Goal: Information Seeking & Learning: Find specific fact

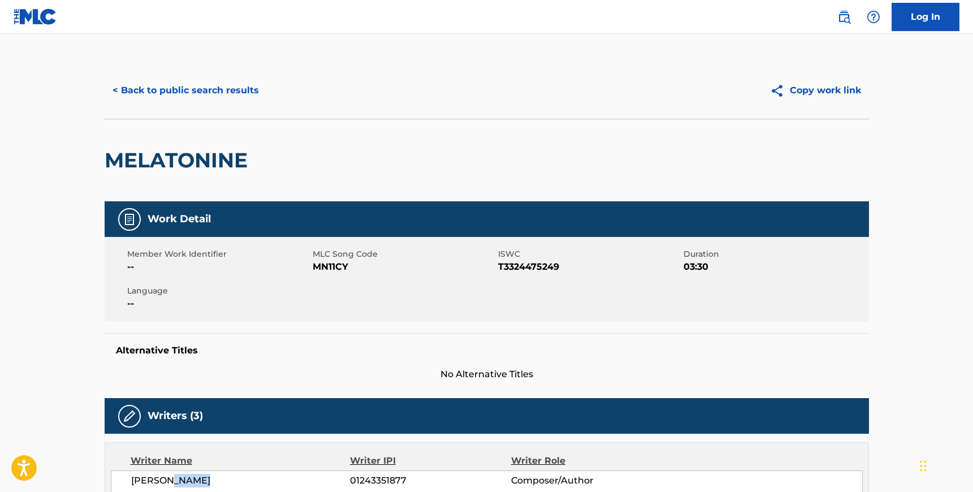
click at [189, 85] on button "< Back to public search results" at bounding box center [186, 90] width 162 height 28
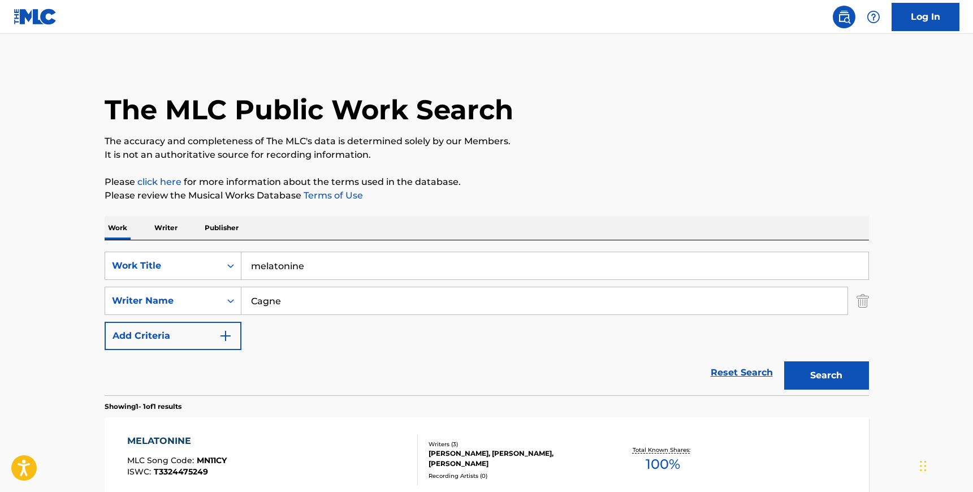
scroll to position [59, 0]
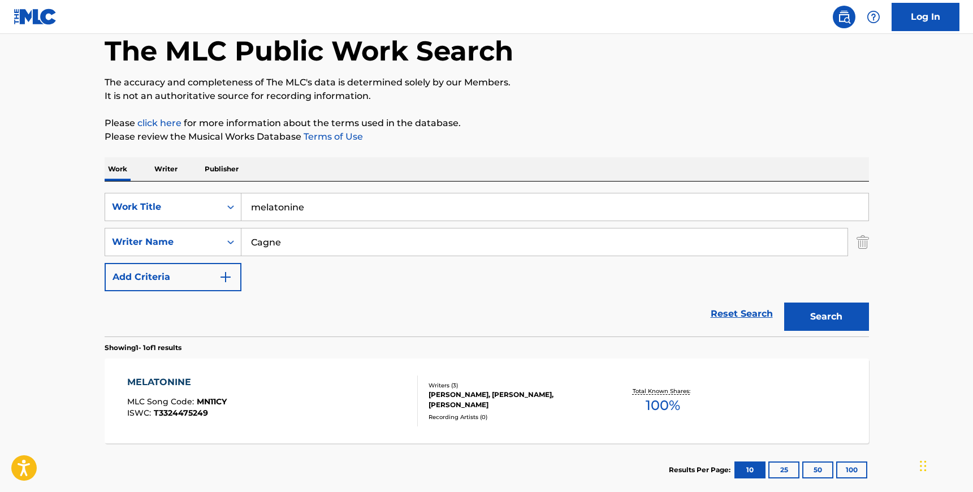
click at [260, 252] on input "Cagne" at bounding box center [544, 241] width 606 height 27
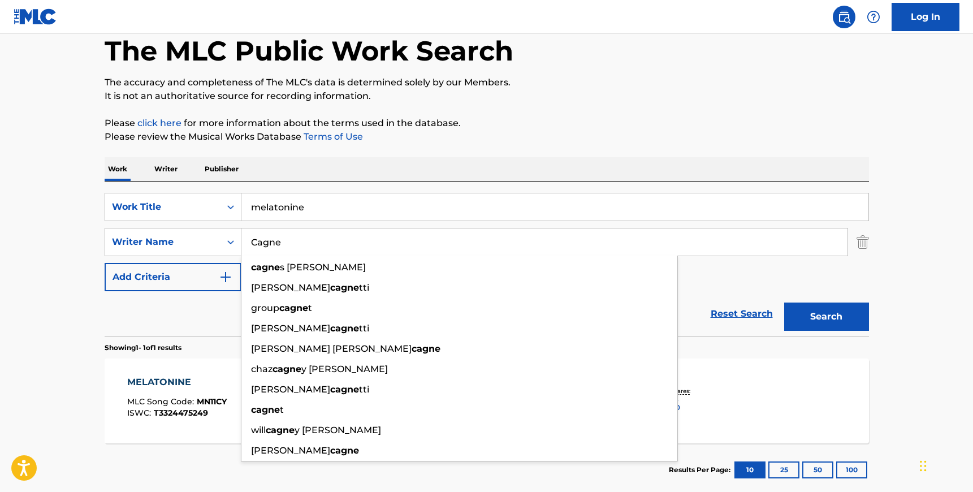
paste input "[PERSON_NAME]"
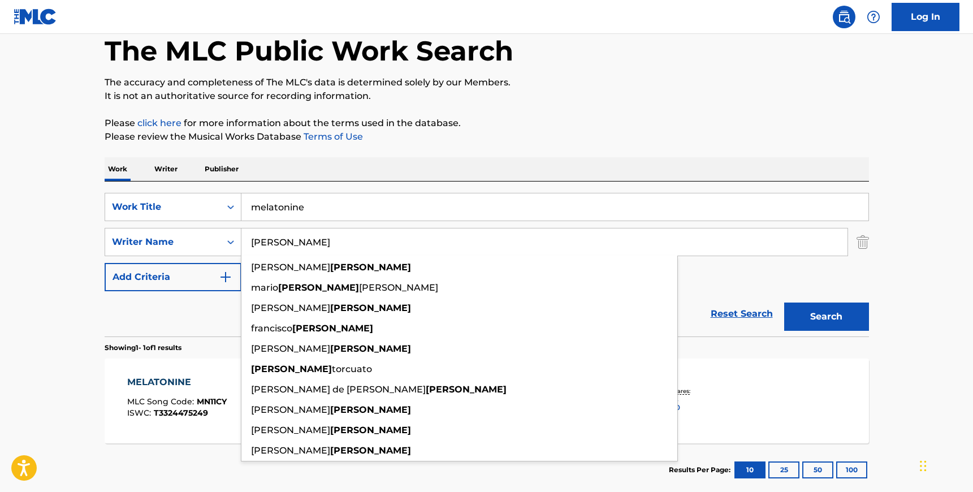
type input "[PERSON_NAME]"
click at [277, 210] on input "melatonine" at bounding box center [554, 206] width 627 height 27
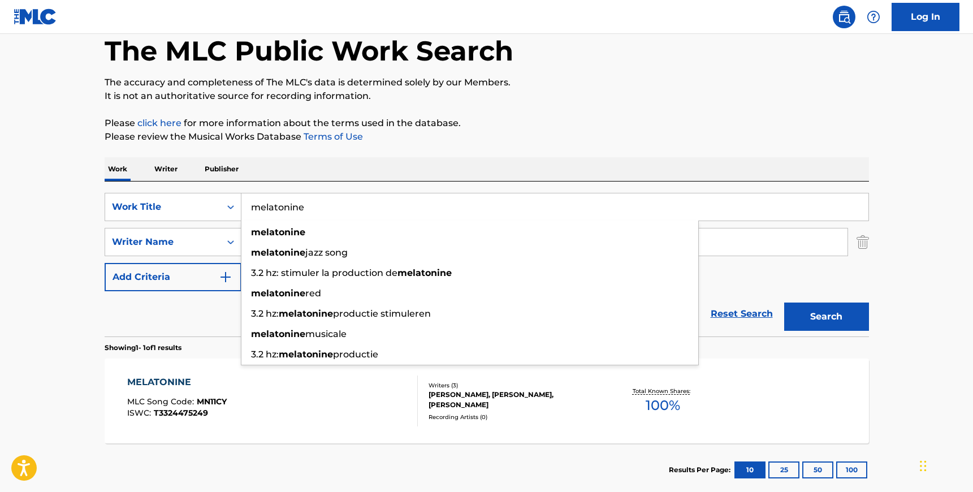
click at [277, 210] on input "melatonine" at bounding box center [554, 206] width 627 height 27
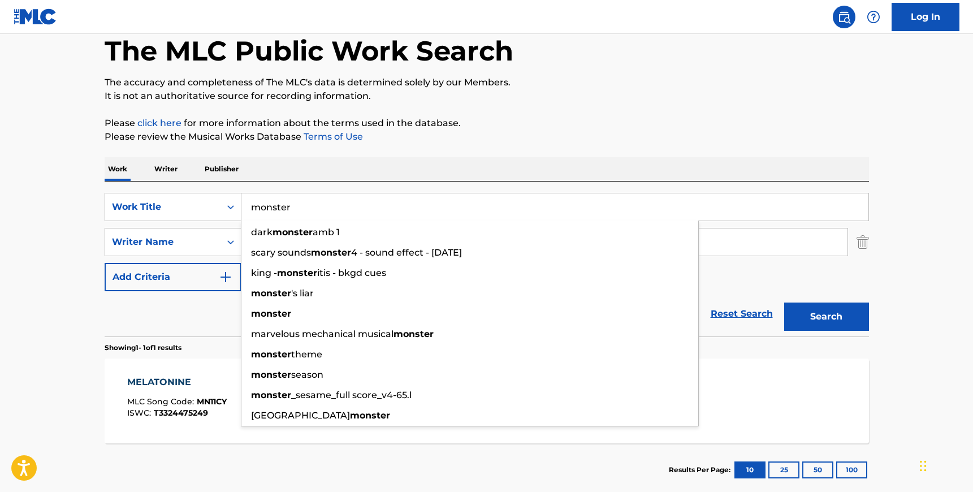
type input "monster"
click at [784, 303] on button "Search" at bounding box center [826, 317] width 85 height 28
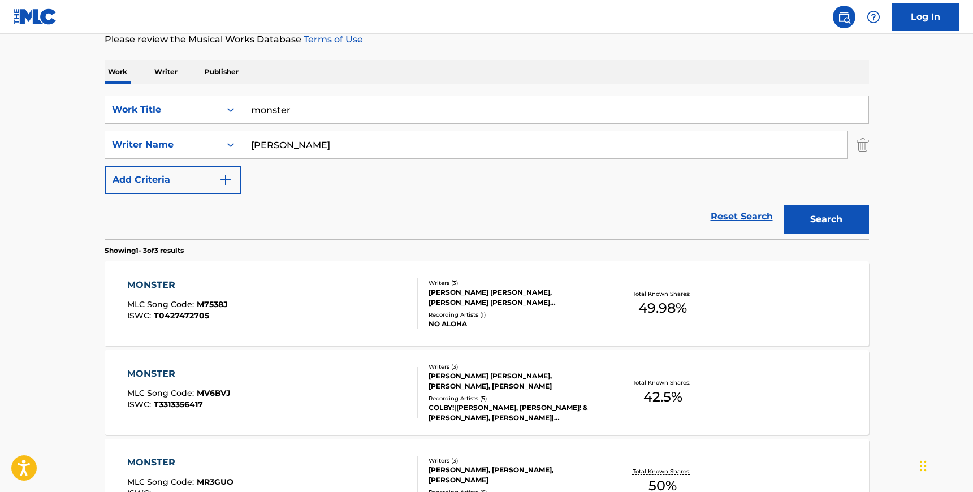
scroll to position [157, 0]
click at [533, 390] on div "Writers ( 3 ) [PERSON_NAME] [PERSON_NAME], [PERSON_NAME], [PERSON_NAME] Recordi…" at bounding box center [509, 392] width 182 height 61
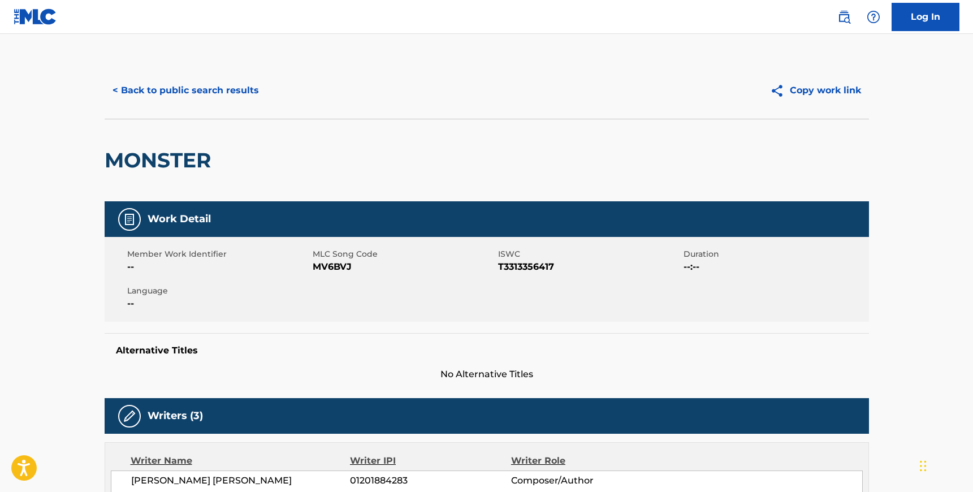
click at [341, 261] on span "MV6BVJ" at bounding box center [404, 267] width 183 height 14
copy span "MV6BVJ"
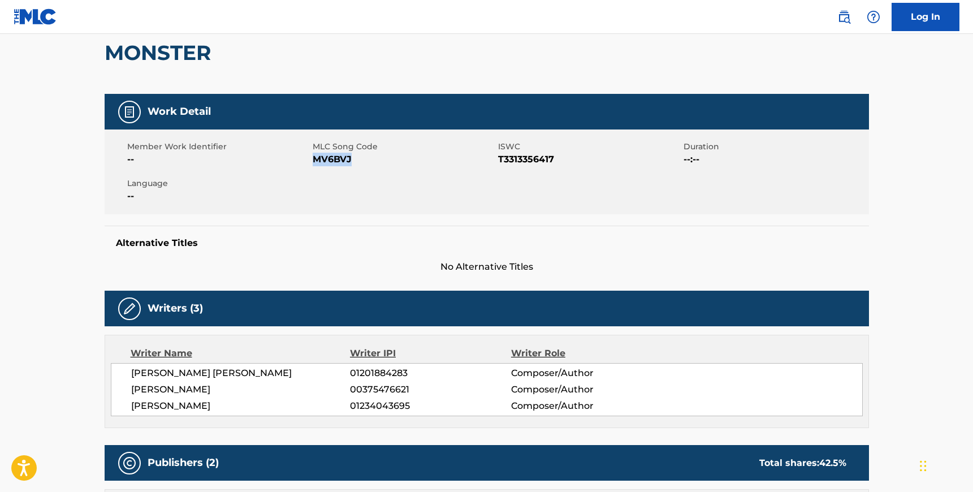
scroll to position [117, 0]
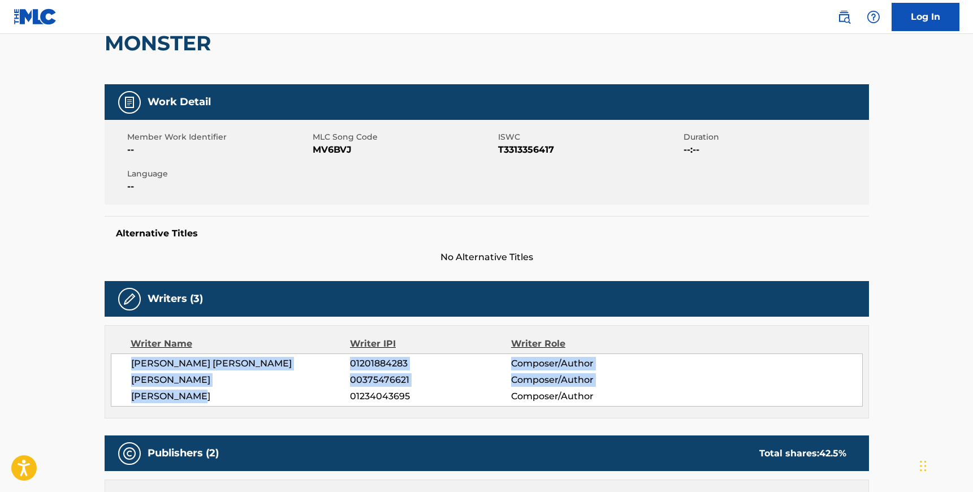
drag, startPoint x: 129, startPoint y: 362, endPoint x: 206, endPoint y: 396, distance: 84.3
click at [206, 396] on div "[PERSON_NAME] [PERSON_NAME] 01201884283 Composer/Author [PERSON_NAME] 003754766…" at bounding box center [487, 379] width 752 height 53
copy div "[PERSON_NAME] [PERSON_NAME] 01201884283 Composer/Author [PERSON_NAME] 003754766…"
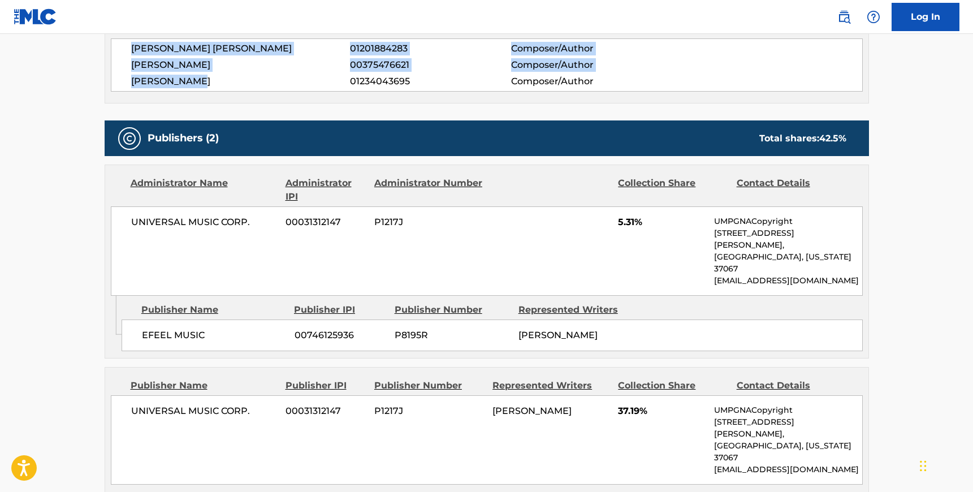
scroll to position [438, 0]
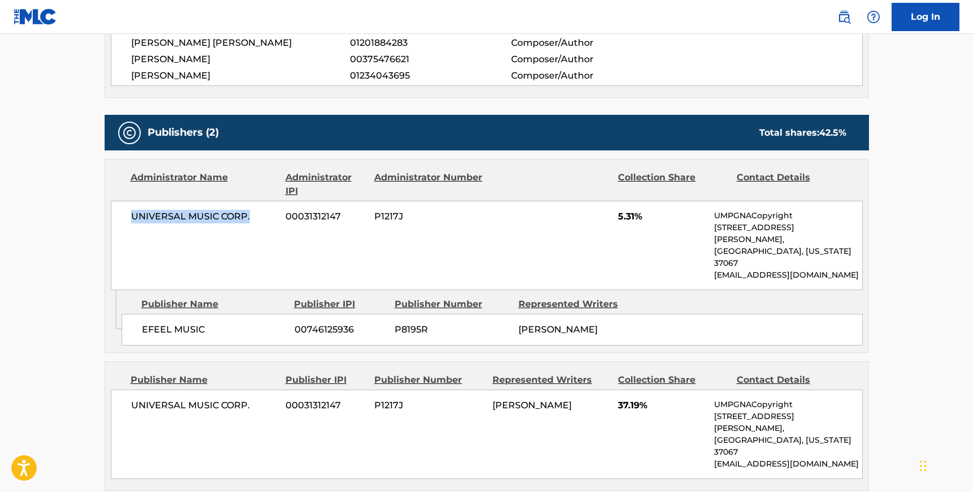
drag, startPoint x: 248, startPoint y: 217, endPoint x: 116, endPoint y: 208, distance: 132.7
click at [116, 208] on div "UNIVERSAL MUSIC CORP. 00031312147 P1217J 5.31% UMPGNACopyright [STREET_ADDRESS]…" at bounding box center [487, 245] width 752 height 89
copy span "UNIVERSAL MUSIC CORP."
drag, startPoint x: 205, startPoint y: 306, endPoint x: 133, endPoint y: 305, distance: 72.4
click at [133, 314] on div "EFEEL MUSIC 00746125936 P8195R [PERSON_NAME]" at bounding box center [492, 330] width 741 height 32
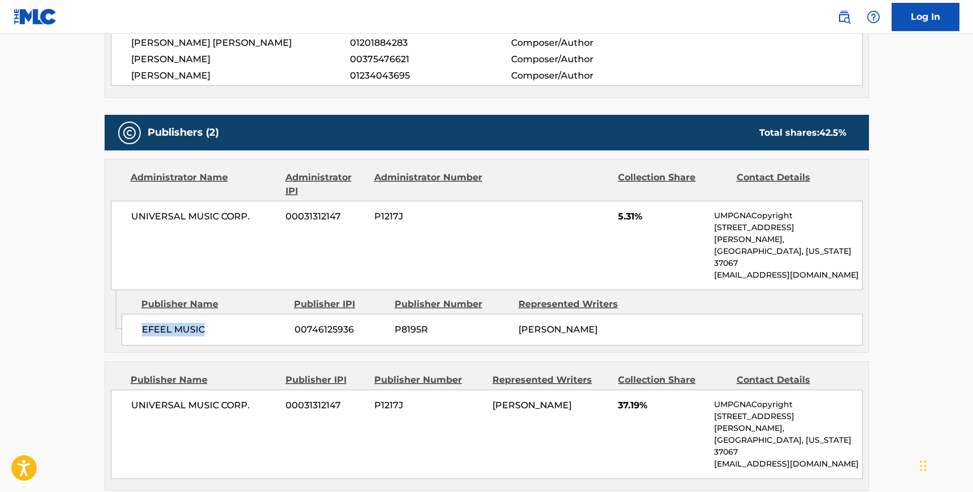
copy span "EFEEL MUSIC"
drag, startPoint x: 253, startPoint y: 383, endPoint x: 131, endPoint y: 383, distance: 121.6
click at [131, 399] on span "UNIVERSAL MUSIC CORP." at bounding box center [204, 406] width 146 height 14
copy span "UNIVERSAL MUSIC CORP."
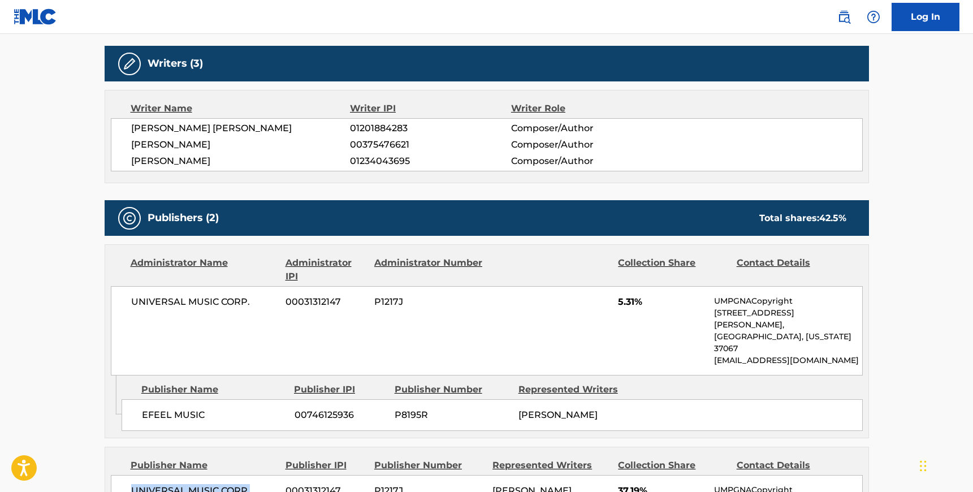
scroll to position [338, 0]
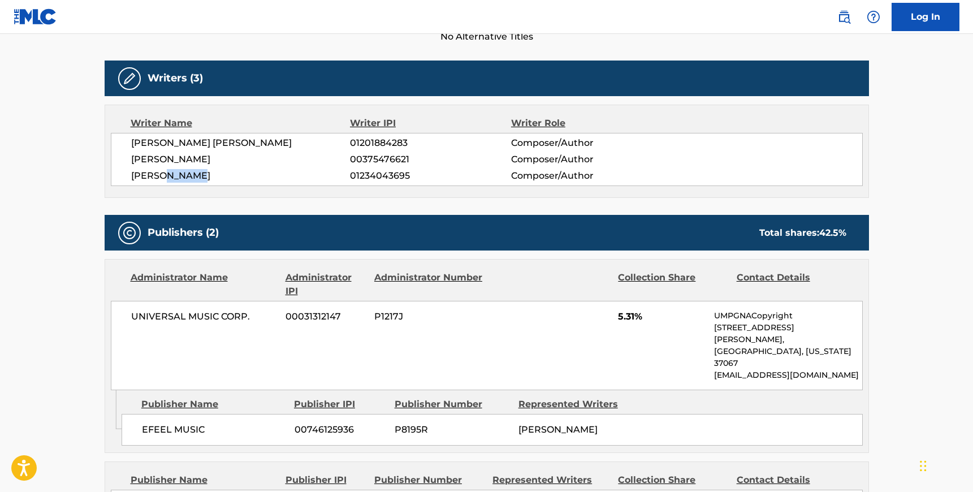
drag, startPoint x: 164, startPoint y: 172, endPoint x: 230, endPoint y: 175, distance: 65.7
click at [230, 175] on span "[PERSON_NAME]" at bounding box center [240, 176] width 219 height 14
copy span "[GEOGRAPHIC_DATA]"
